Goal: Task Accomplishment & Management: Manage account settings

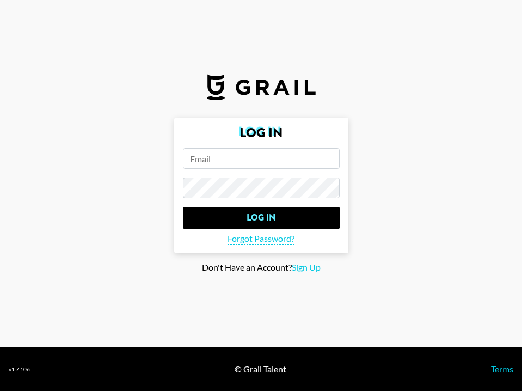
click at [250, 176] on form "Log In Log In Forgot Password?" at bounding box center [261, 186] width 174 height 136
click at [247, 167] on input "email" at bounding box center [261, 158] width 157 height 21
paste input "[PERSON_NAME][EMAIL_ADDRESS][PERSON_NAME][DOMAIN_NAME]"
type input "[PERSON_NAME][EMAIL_ADDRESS][PERSON_NAME][DOMAIN_NAME]"
click at [256, 177] on form "Log In [PERSON_NAME][EMAIL_ADDRESS][PERSON_NAME][DOMAIN_NAME] Log In Forgot Pas…" at bounding box center [261, 186] width 174 height 136
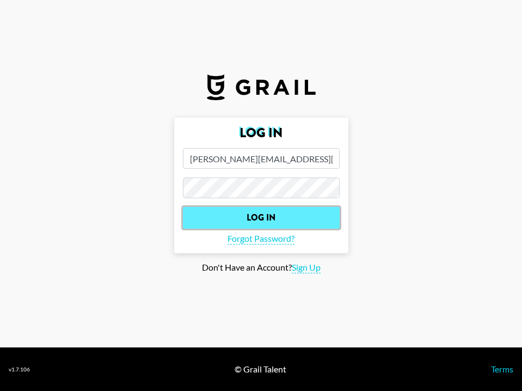
click at [223, 216] on input "Log In" at bounding box center [261, 218] width 157 height 22
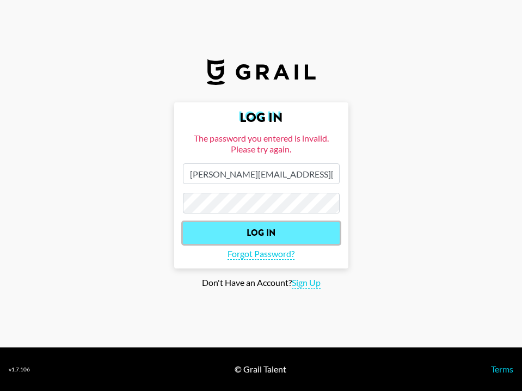
click at [206, 232] on input "Log In" at bounding box center [261, 233] width 157 height 22
click at [229, 231] on input "Log In" at bounding box center [261, 233] width 157 height 22
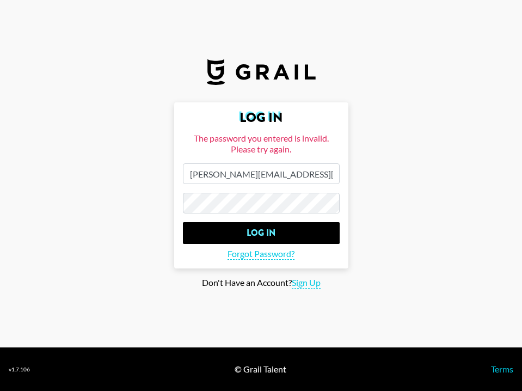
click at [348, 299] on section "Log In The password you entered is invalid. Please try again. [PERSON_NAME][EMA…" at bounding box center [261, 173] width 522 height 347
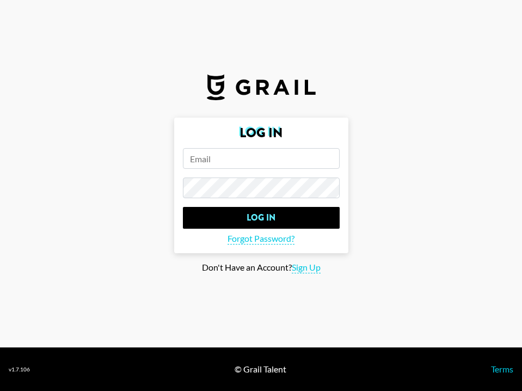
click at [298, 168] on input "email" at bounding box center [261, 158] width 157 height 21
click at [178, 179] on form "Log In Log In Forgot Password?" at bounding box center [261, 186] width 174 height 136
click at [363, 295] on section "Log In Log In Forgot Password? Don't Have an Account? Sign Up" at bounding box center [261, 173] width 522 height 347
click at [218, 158] on input "email" at bounding box center [261, 158] width 157 height 21
paste input "[PERSON_NAME][EMAIL_ADDRESS][PERSON_NAME][DOMAIN_NAME]"
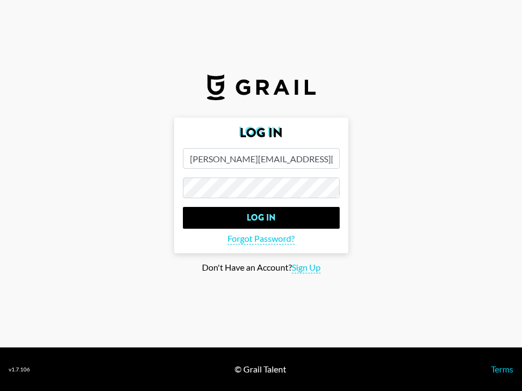
type input "[PERSON_NAME][EMAIL_ADDRESS][PERSON_NAME][DOMAIN_NAME]"
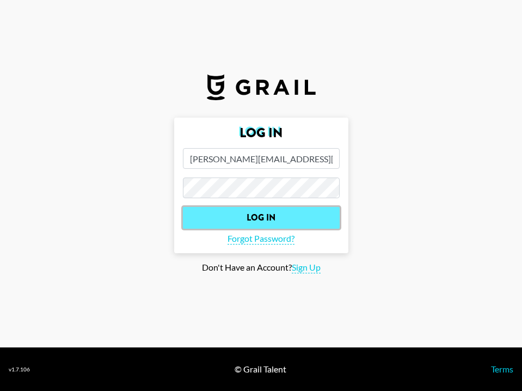
click at [229, 216] on input "Log In" at bounding box center [261, 218] width 157 height 22
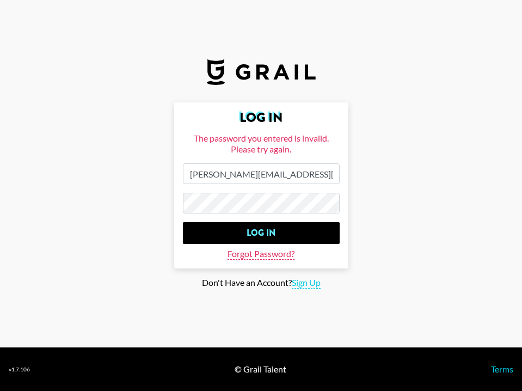
click at [277, 253] on span "Forgot Password?" at bounding box center [261, 253] width 67 height 11
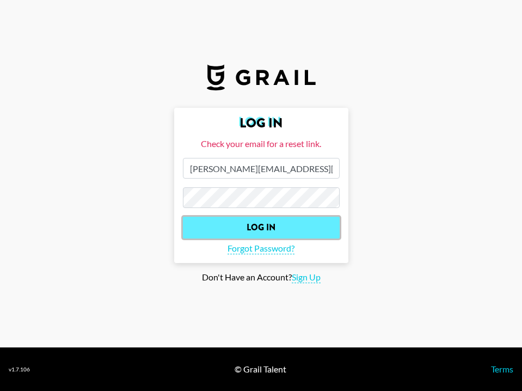
click at [210, 227] on input "Log In" at bounding box center [261, 228] width 157 height 22
